Goal: Task Accomplishment & Management: Understand process/instructions

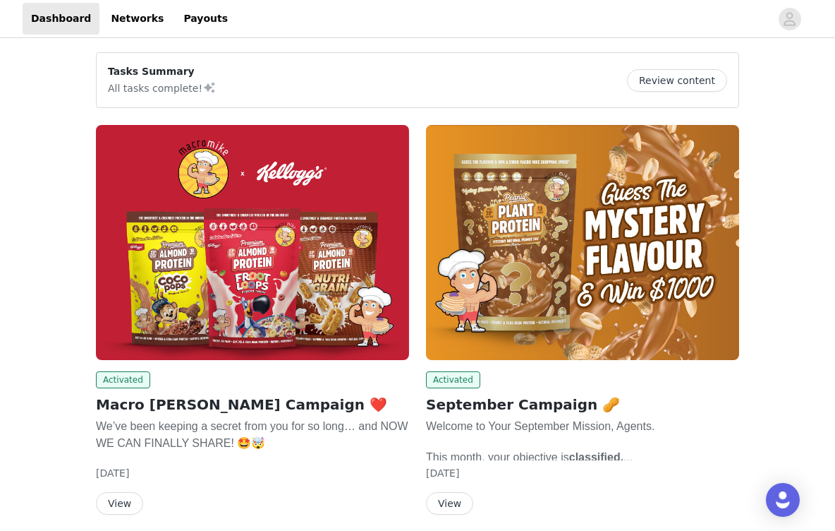
click at [135, 502] on button "View" at bounding box center [119, 503] width 47 height 23
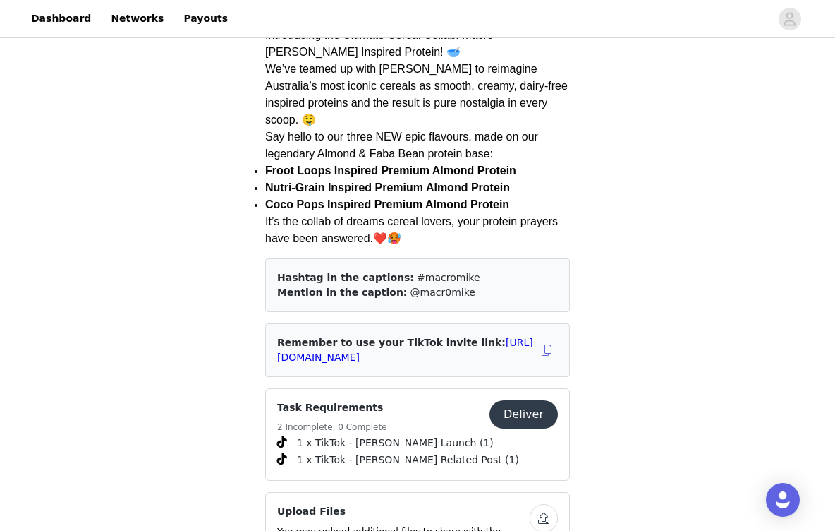
scroll to position [433, 0]
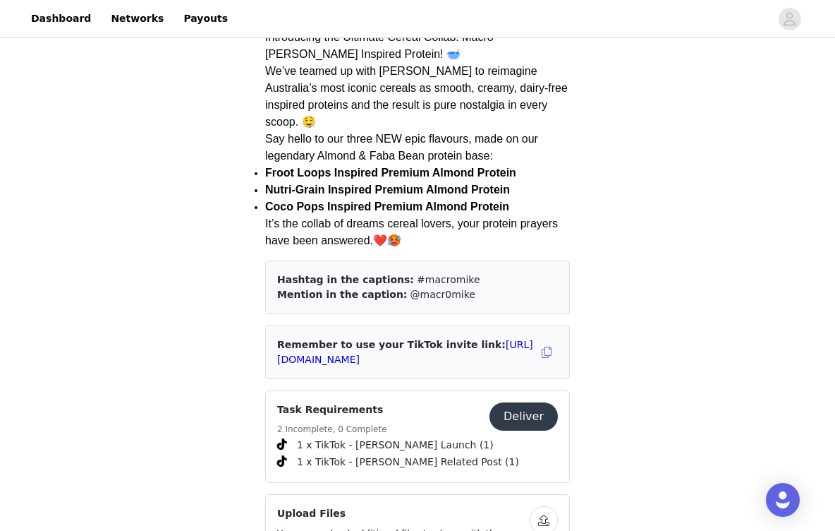
click at [335, 402] on h4 "Task Requirements" at bounding box center [332, 409] width 110 height 15
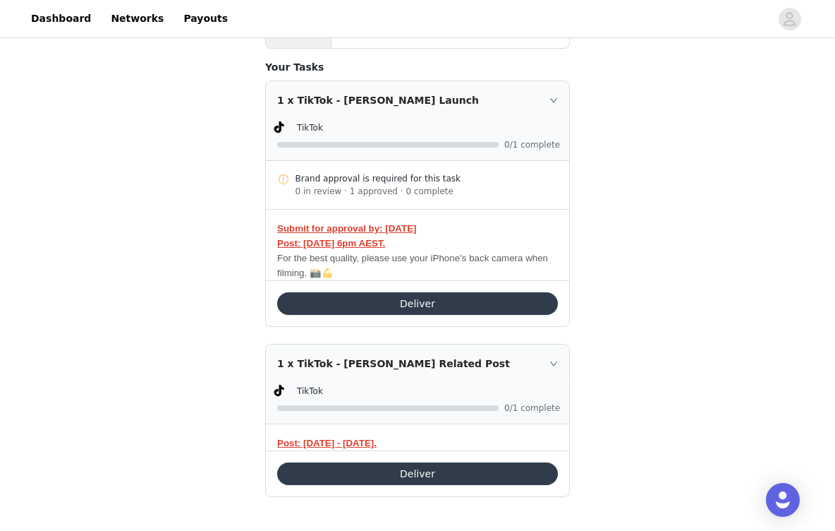
scroll to position [354, 0]
click at [339, 176] on div "Brand approval is required for this task" at bounding box center [427, 178] width 263 height 13
click at [406, 135] on div "TikTok" at bounding box center [417, 128] width 286 height 17
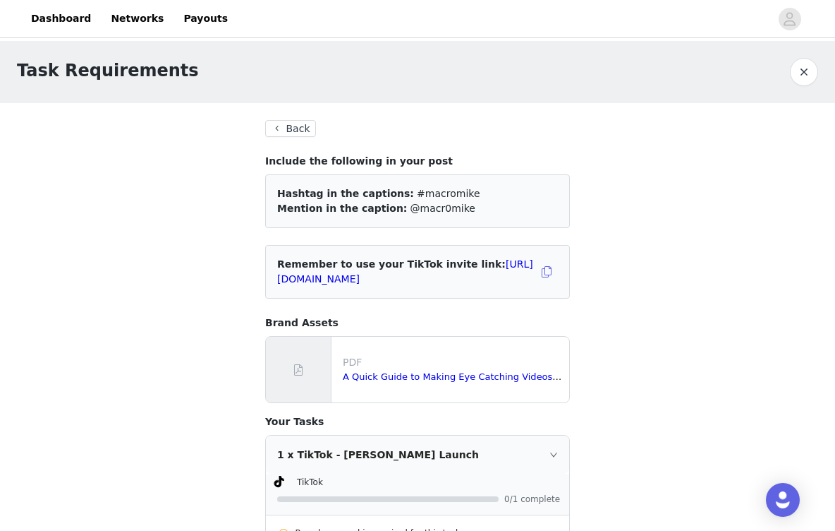
scroll to position [0, 0]
click at [294, 133] on button "Back" at bounding box center [290, 128] width 51 height 17
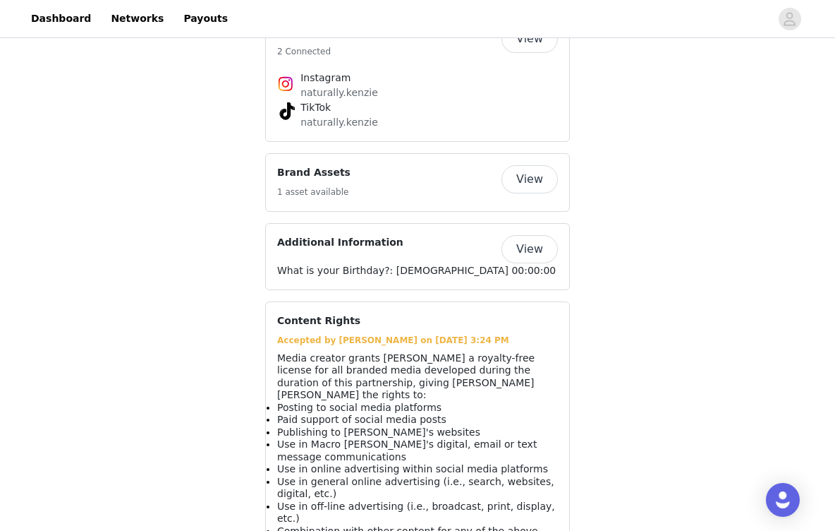
scroll to position [1174, 0]
drag, startPoint x: 517, startPoint y: 135, endPoint x: 473, endPoint y: 113, distance: 48.9
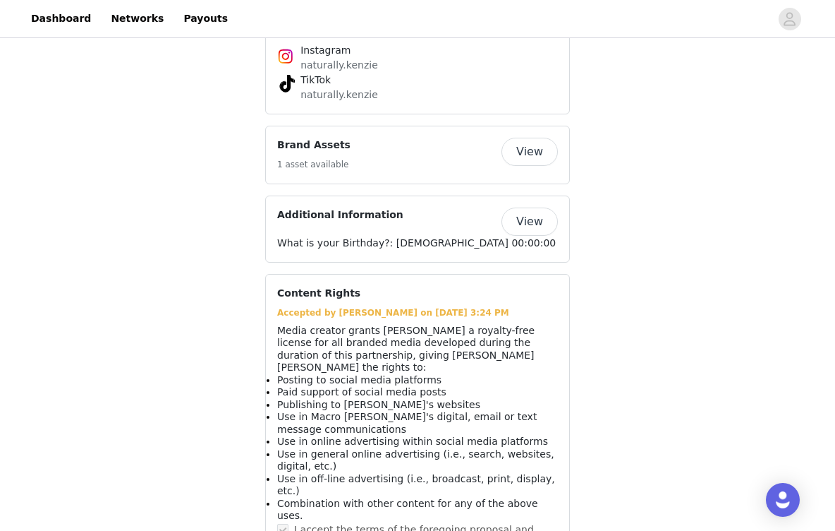
scroll to position [1200, 0]
